Goal: Check status: Check status

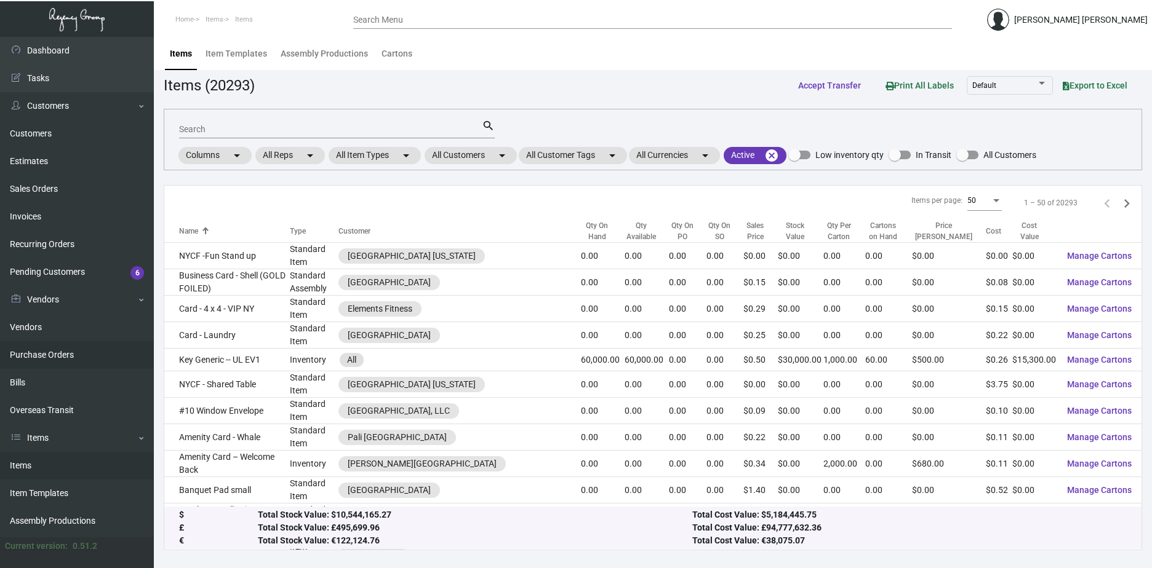
click at [49, 351] on link "Purchase Orders" at bounding box center [77, 355] width 154 height 28
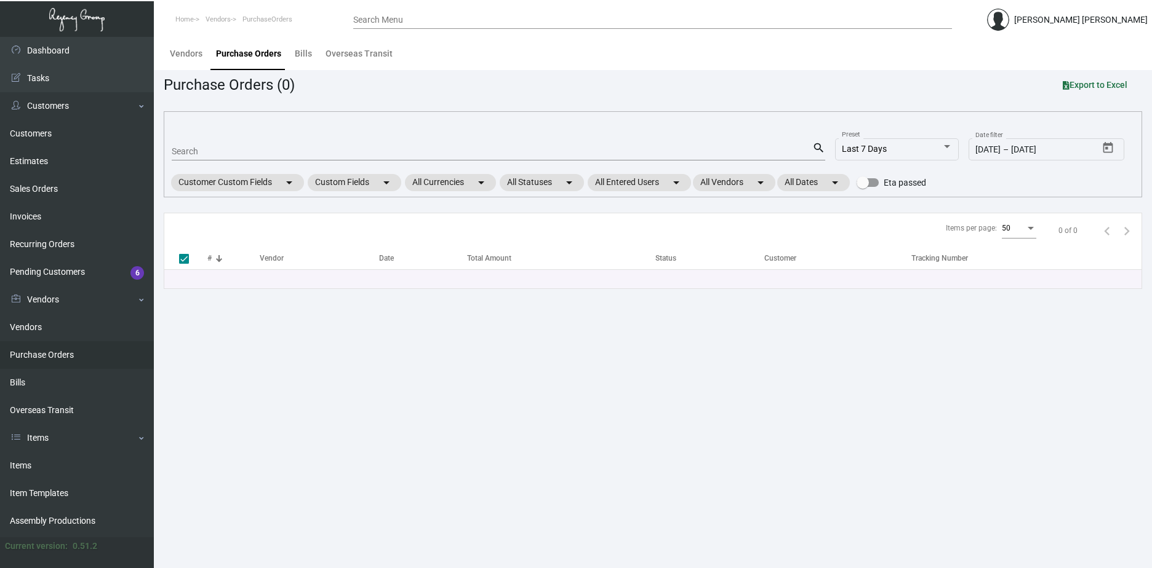
click at [246, 144] on div "Search" at bounding box center [492, 151] width 640 height 19
click at [246, 149] on input "Search" at bounding box center [492, 152] width 640 height 10
paste input "103247"
type input "103247"
checkbox input "false"
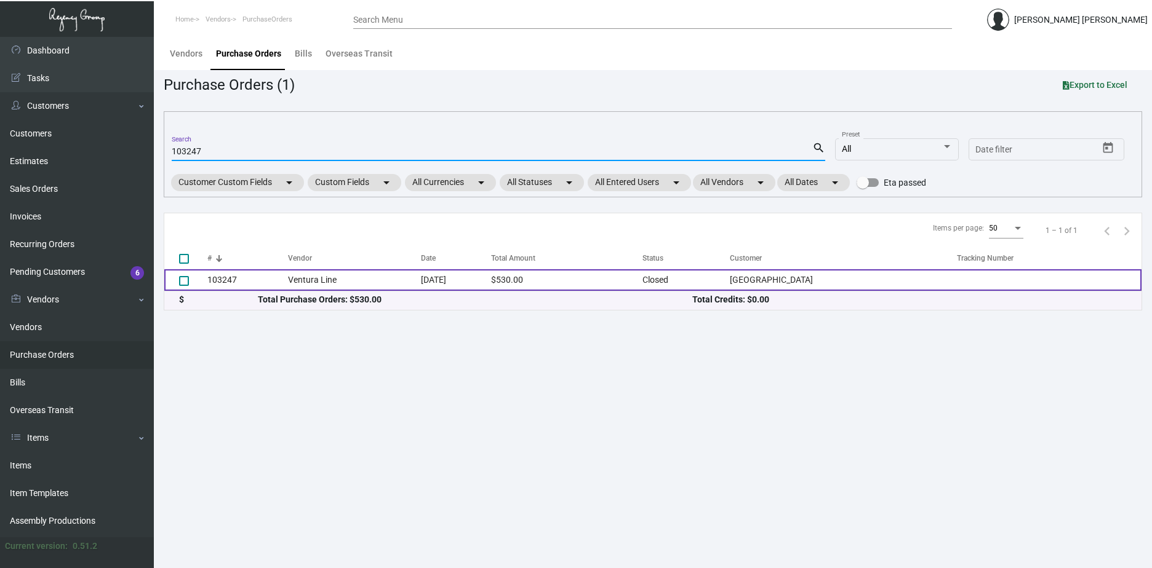
type input "103247"
click at [363, 273] on td "Ventura Line" at bounding box center [354, 280] width 133 height 22
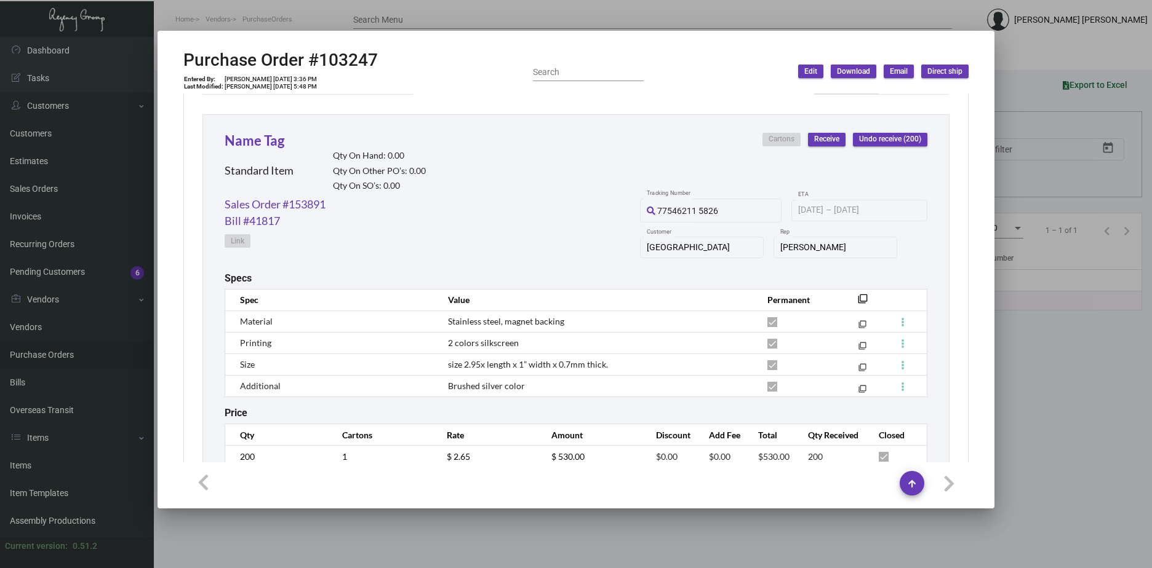
scroll to position [600, 0]
